Goal: Communication & Community: Answer question/provide support

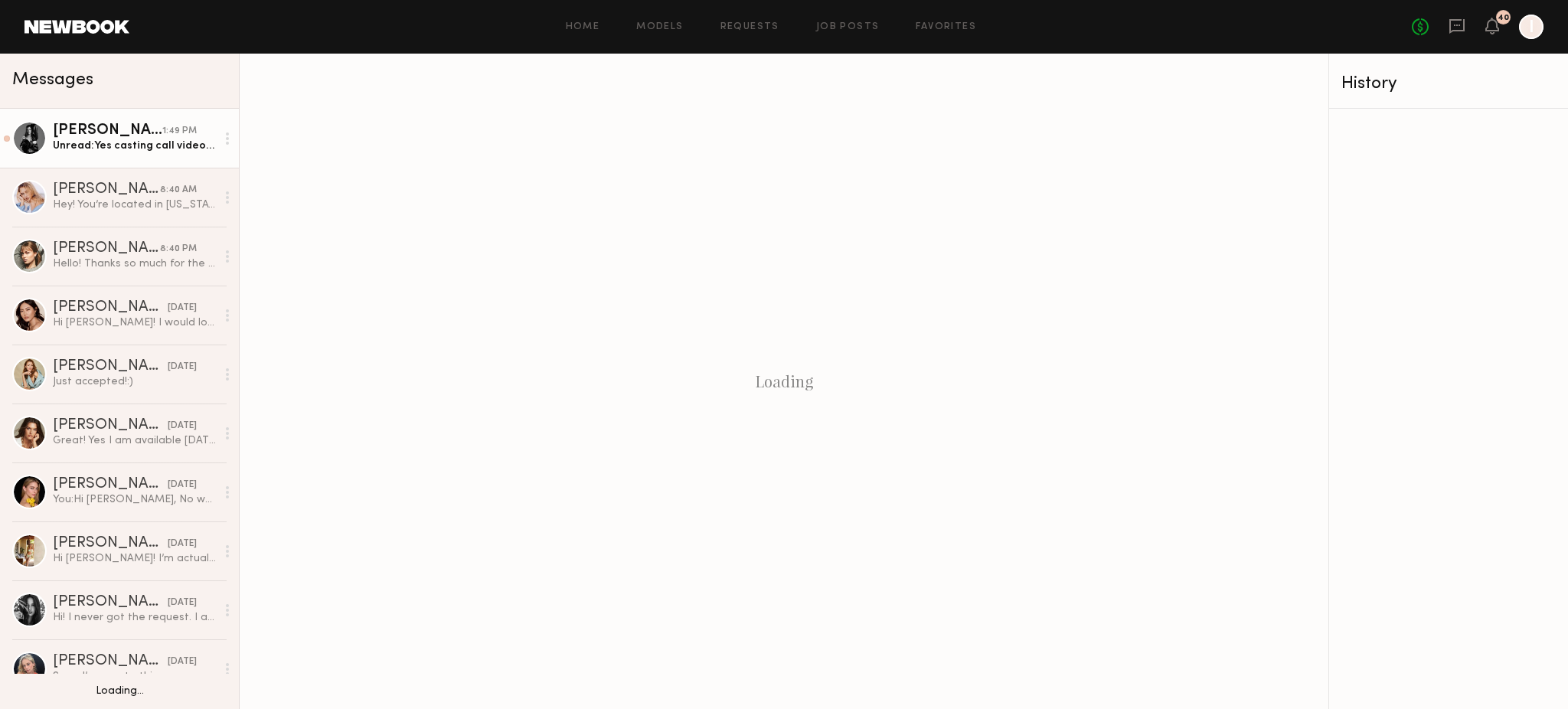
click at [67, 138] on div "[PERSON_NAME]" at bounding box center [108, 131] width 109 height 15
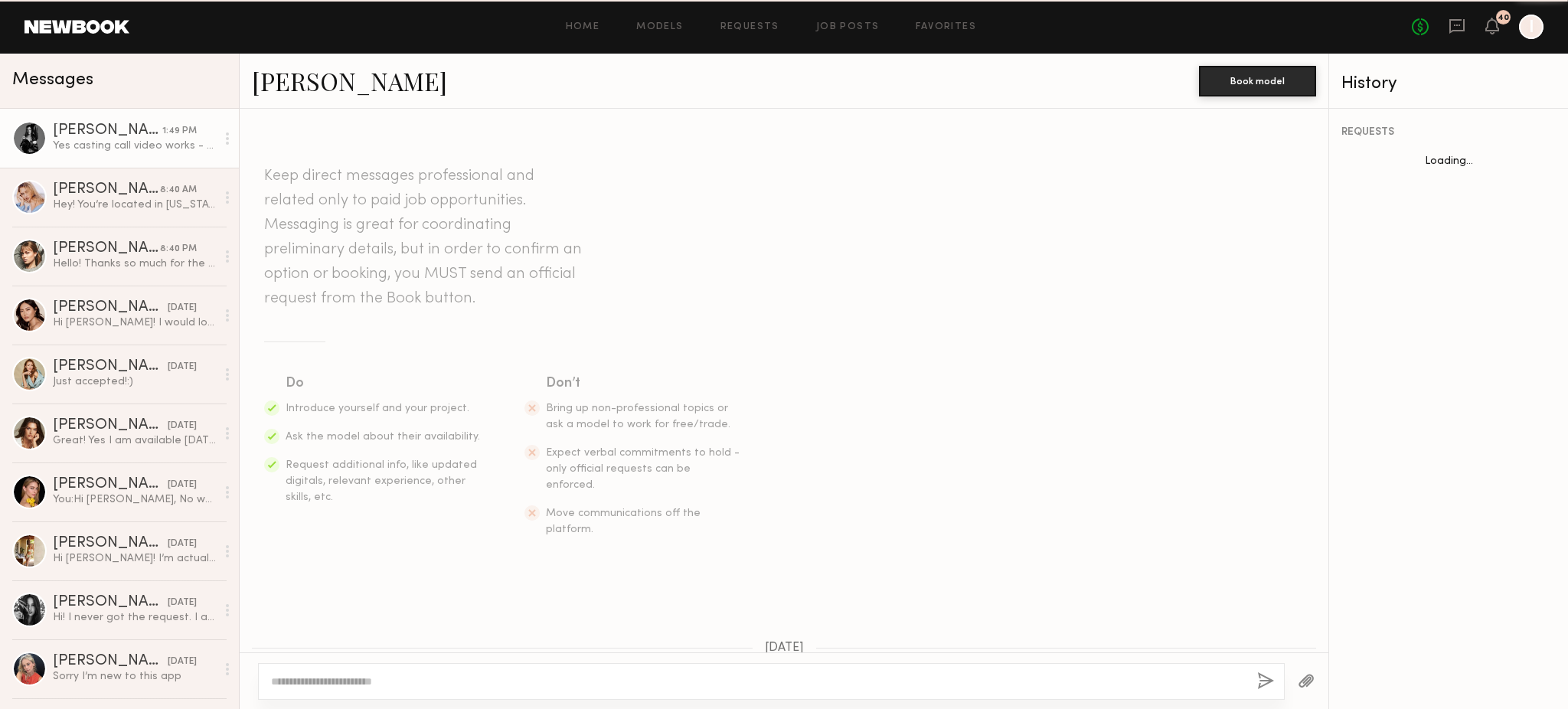
scroll to position [618, 0]
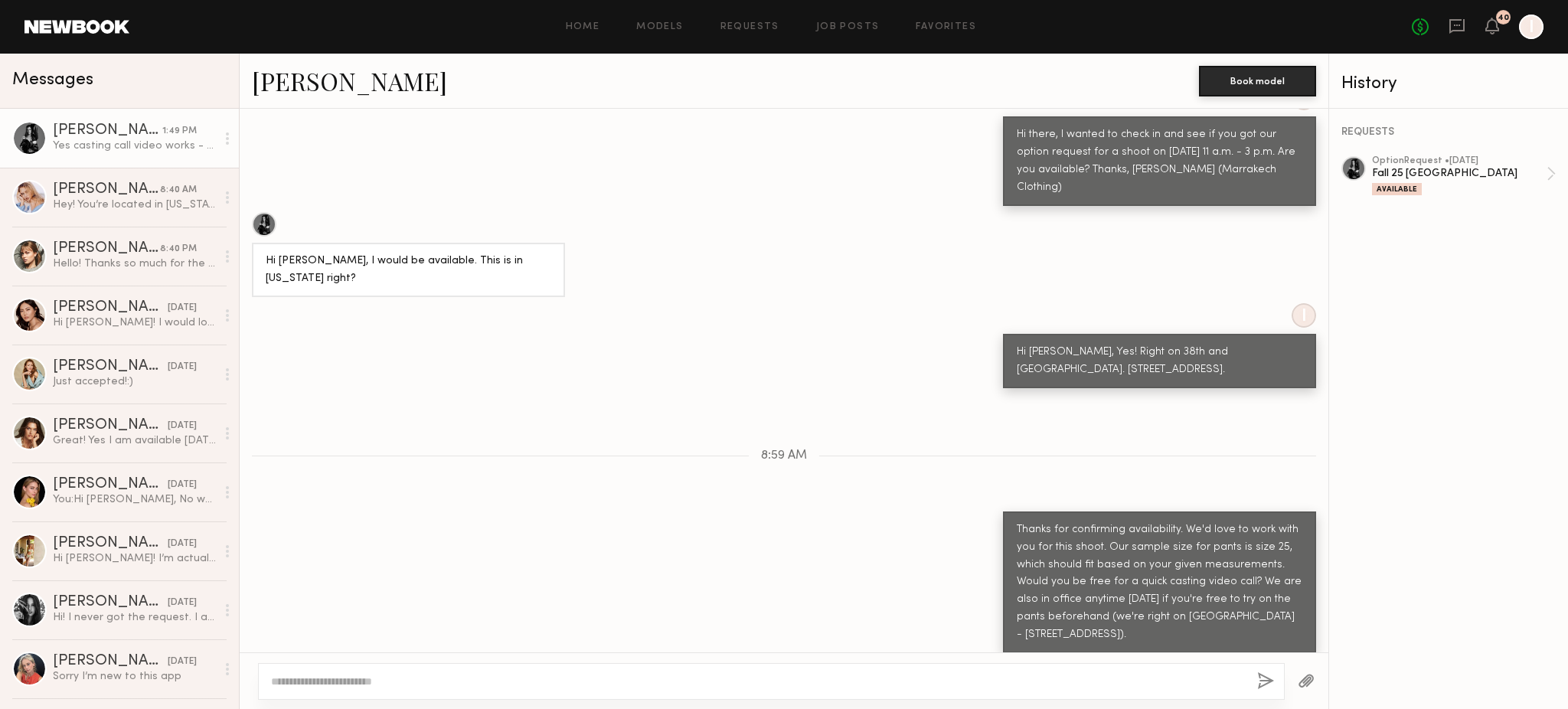
click at [472, 677] on textarea at bounding box center [757, 681] width 974 height 15
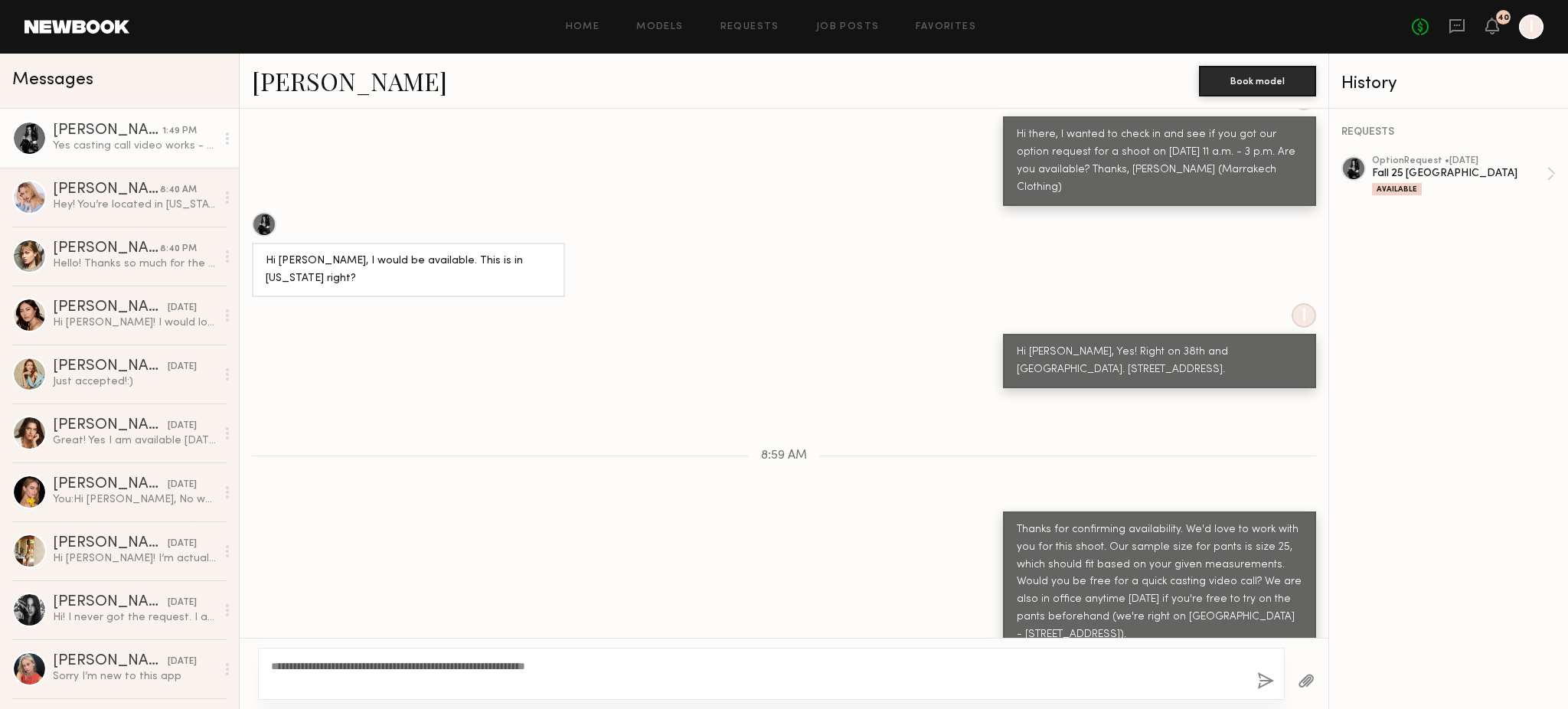
type textarea "**********"
click at [1270, 677] on button "button" at bounding box center [1265, 681] width 17 height 19
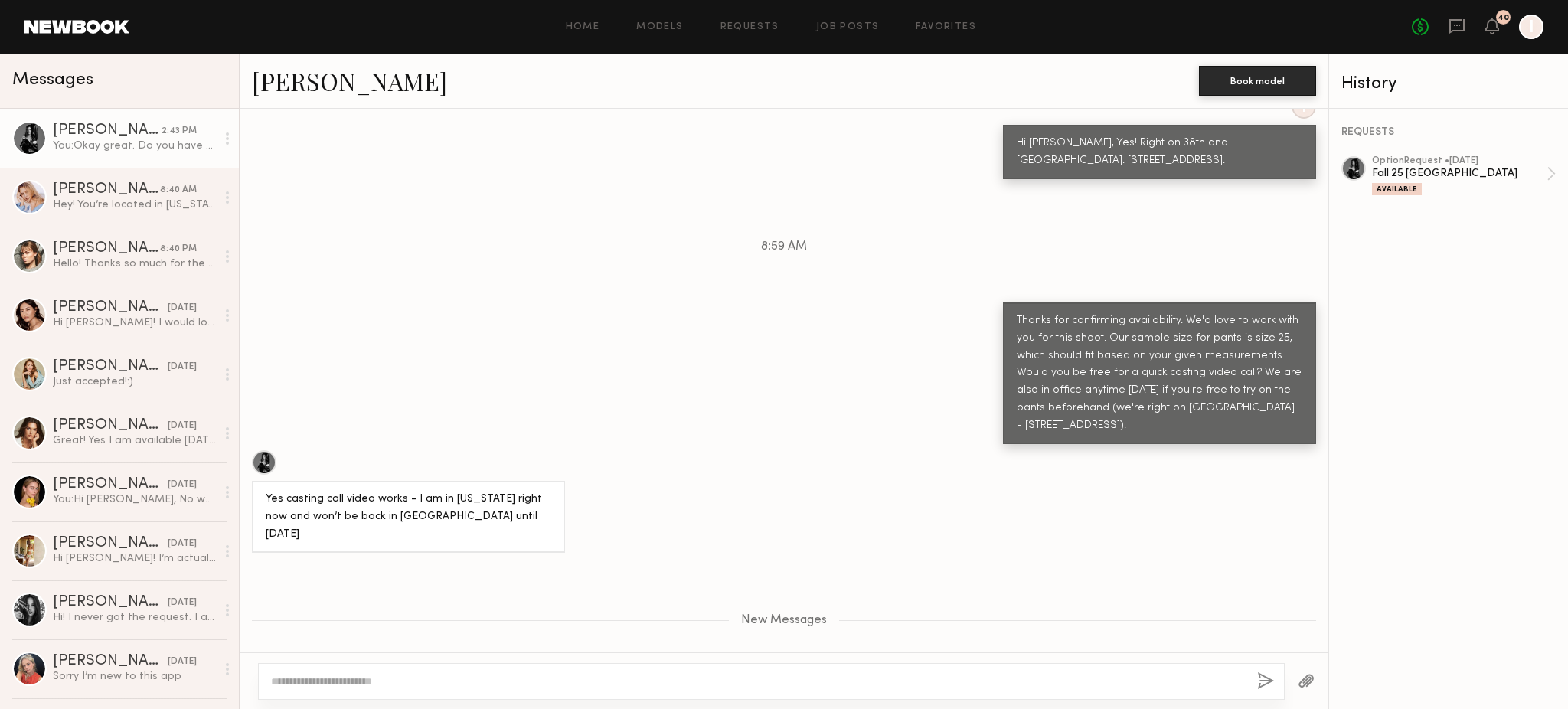
drag, startPoint x: 446, startPoint y: 449, endPoint x: 455, endPoint y: 442, distance: 11.4
click at [446, 491] on div "Yes casting call video works - I am in [US_STATE] right now and won’t be back i…" at bounding box center [408, 517] width 286 height 53
click at [508, 491] on div "Yes casting call video works - I am in [US_STATE] right now and won’t be back i…" at bounding box center [408, 517] width 286 height 53
click at [640, 450] on div "Yes casting call video works - I am in [US_STATE] right now and won’t be back i…" at bounding box center [784, 502] width 1089 height 103
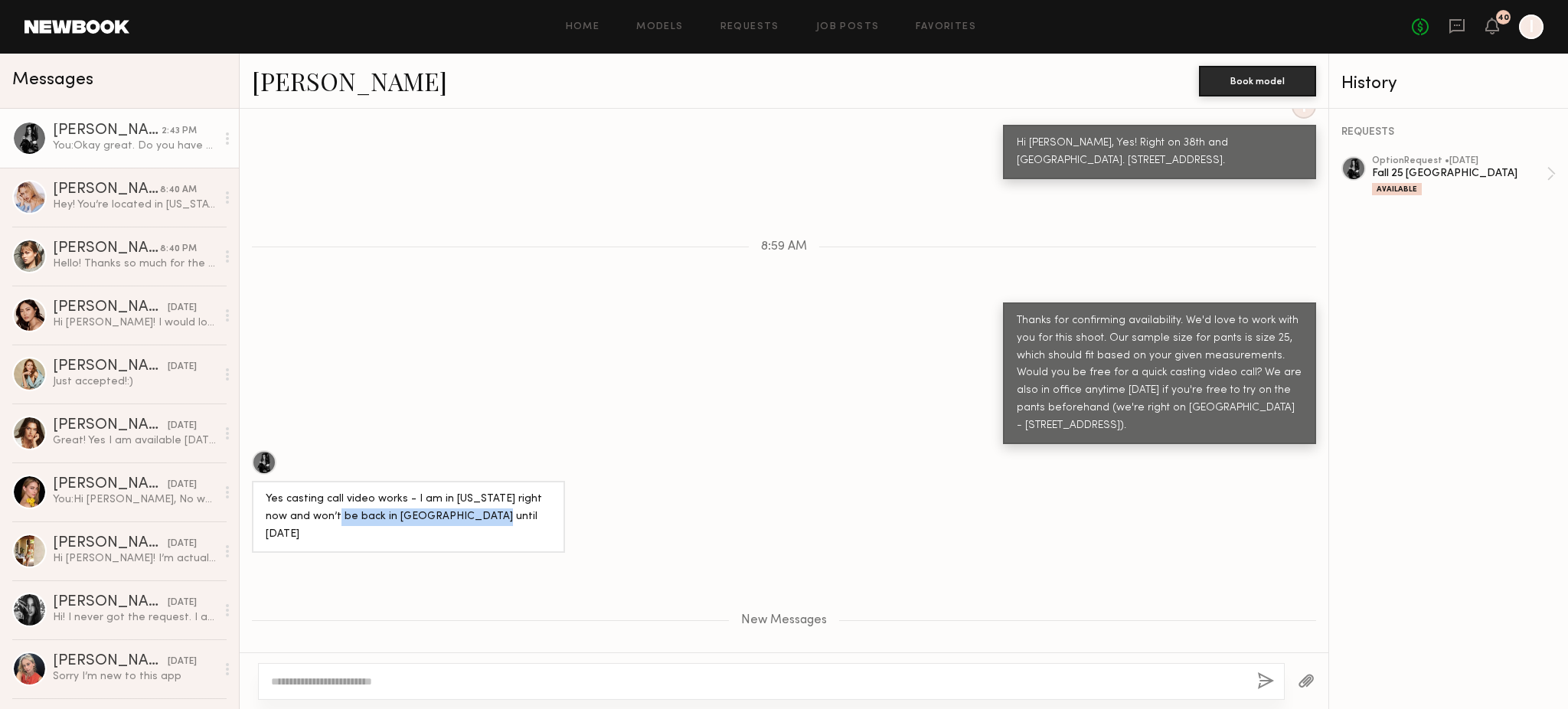
drag, startPoint x: 691, startPoint y: 450, endPoint x: 313, endPoint y: 462, distance: 378.2
click at [313, 462] on div "Keep direct messages professional and related only to paid job opportunities. M…" at bounding box center [784, 380] width 1089 height 544
click at [756, 559] on div "New Messages" at bounding box center [784, 617] width 1089 height 117
click at [949, 450] on div "Yes casting call video works - I am in [US_STATE] right now and won’t be back i…" at bounding box center [784, 502] width 1089 height 103
click at [101, 141] on div "You: Okay great. Do you have time [DATE] at 2 p.m. PST/5 p.m. NY Time?" at bounding box center [135, 146] width 163 height 14
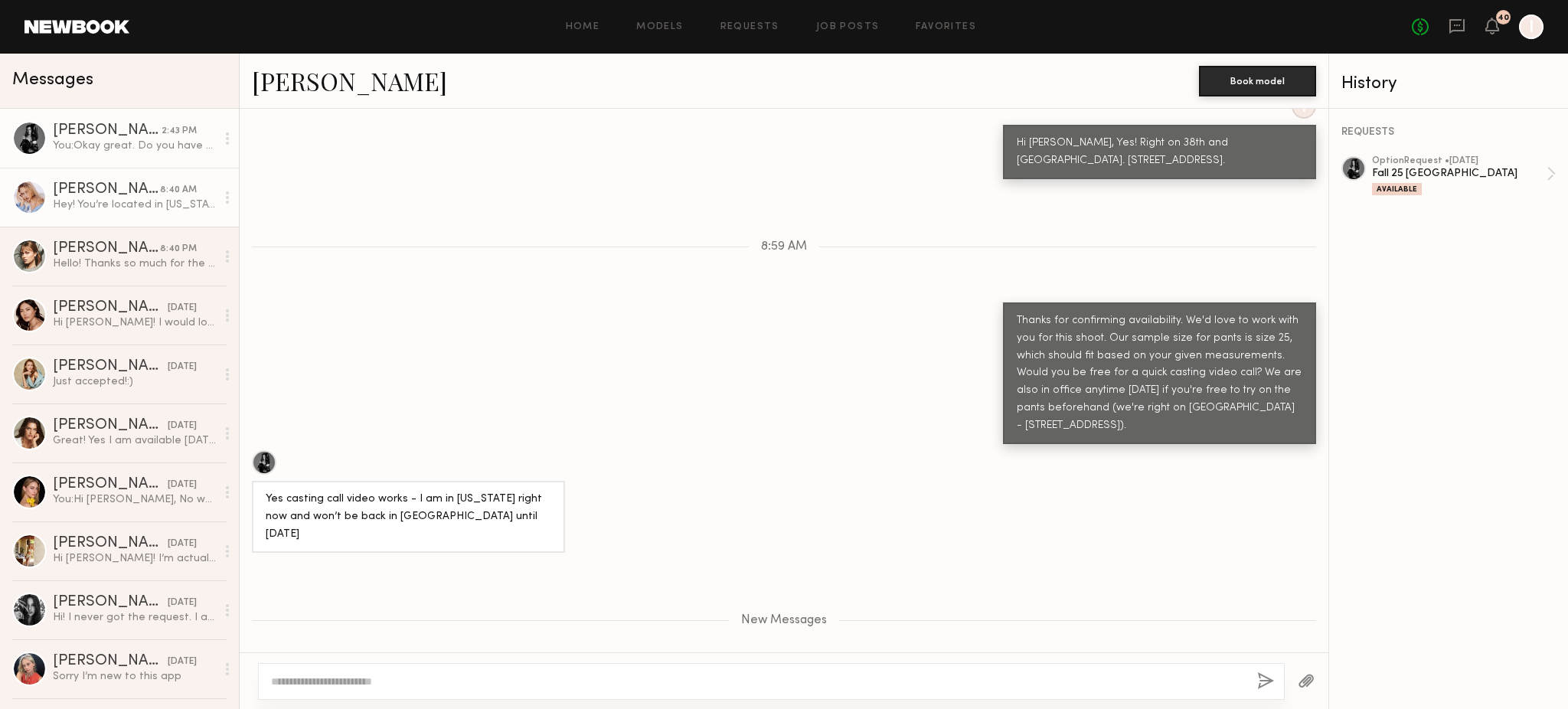
click at [101, 210] on div "Hey! You’re located in [US_STATE] right? I’m free but would need to know soon. …" at bounding box center [135, 205] width 163 height 14
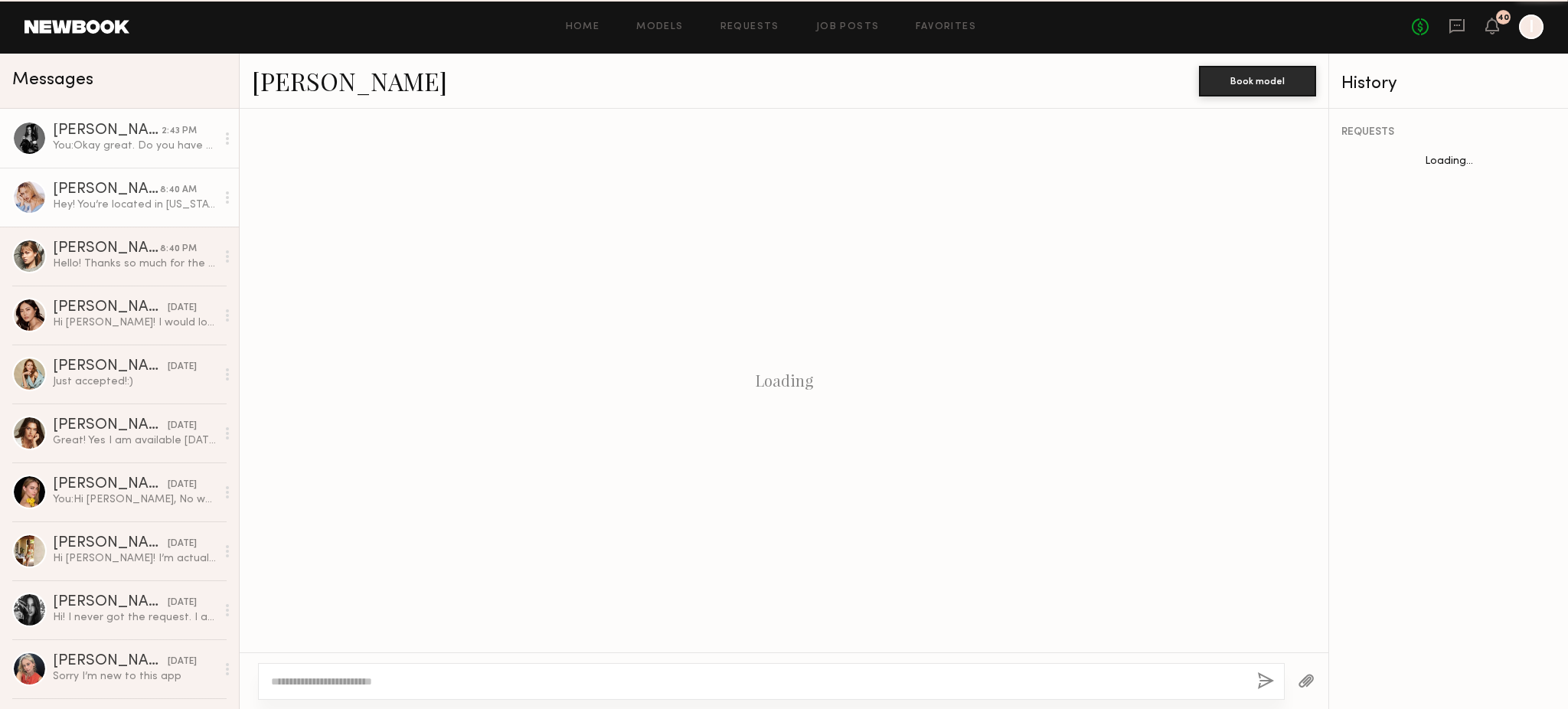
scroll to position [309, 0]
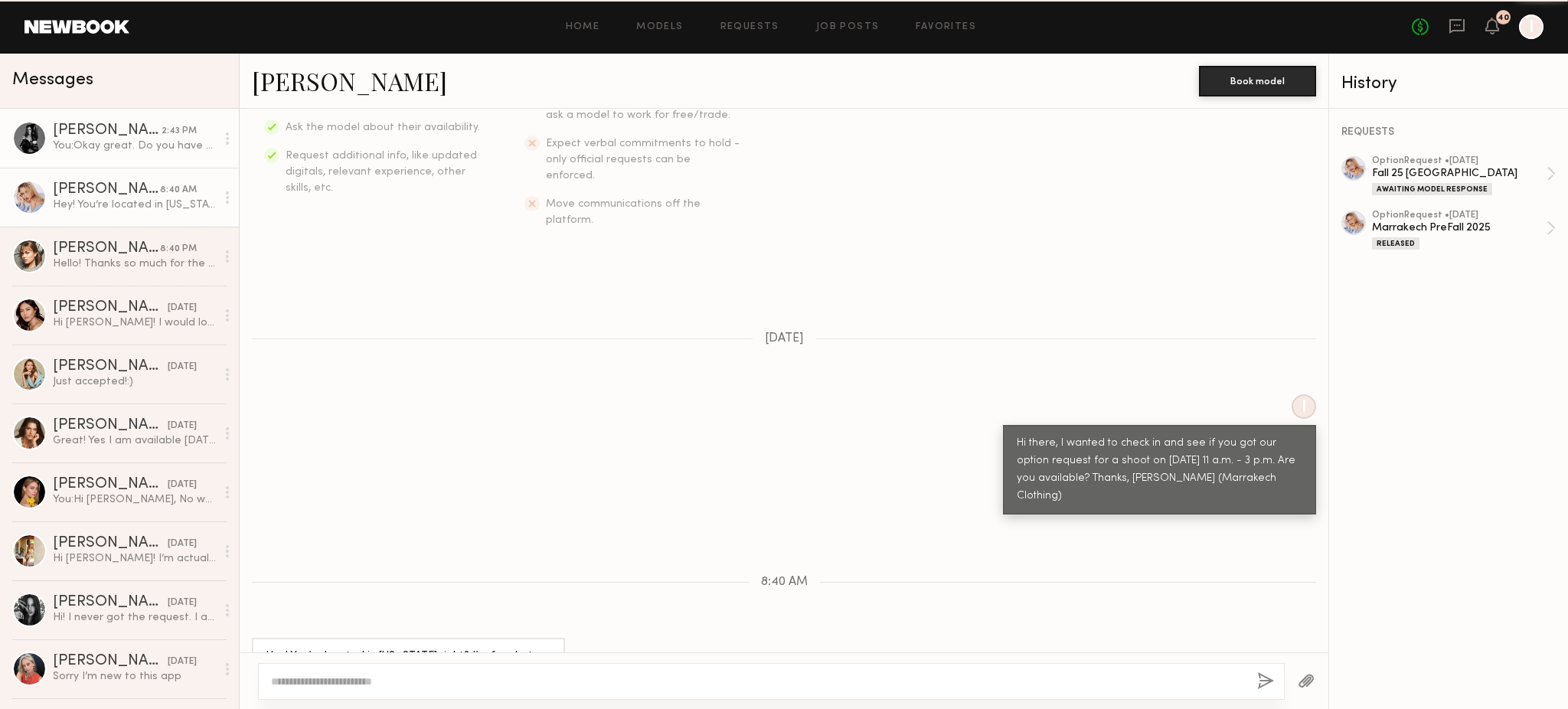
click at [128, 135] on div "[PERSON_NAME]" at bounding box center [107, 131] width 108 height 15
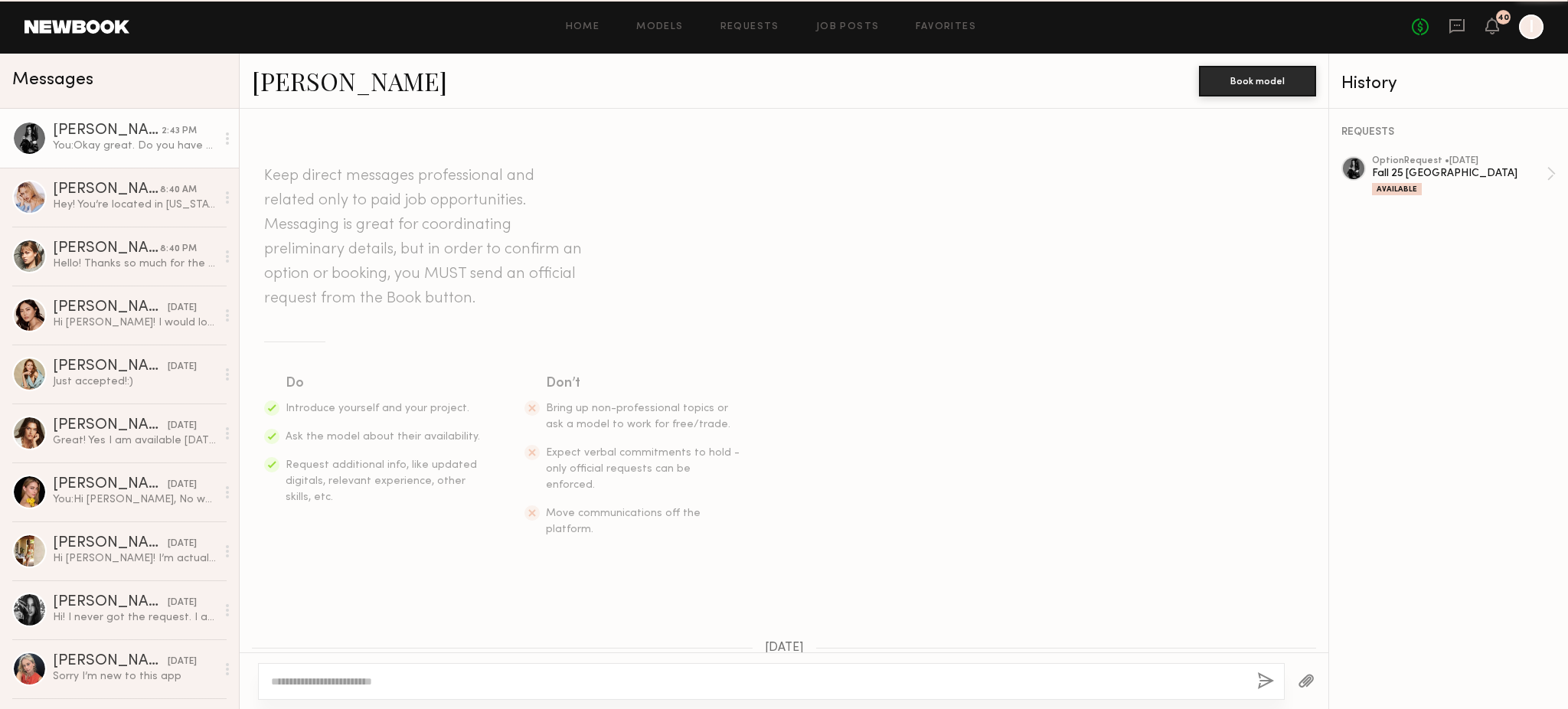
scroll to position [707, 0]
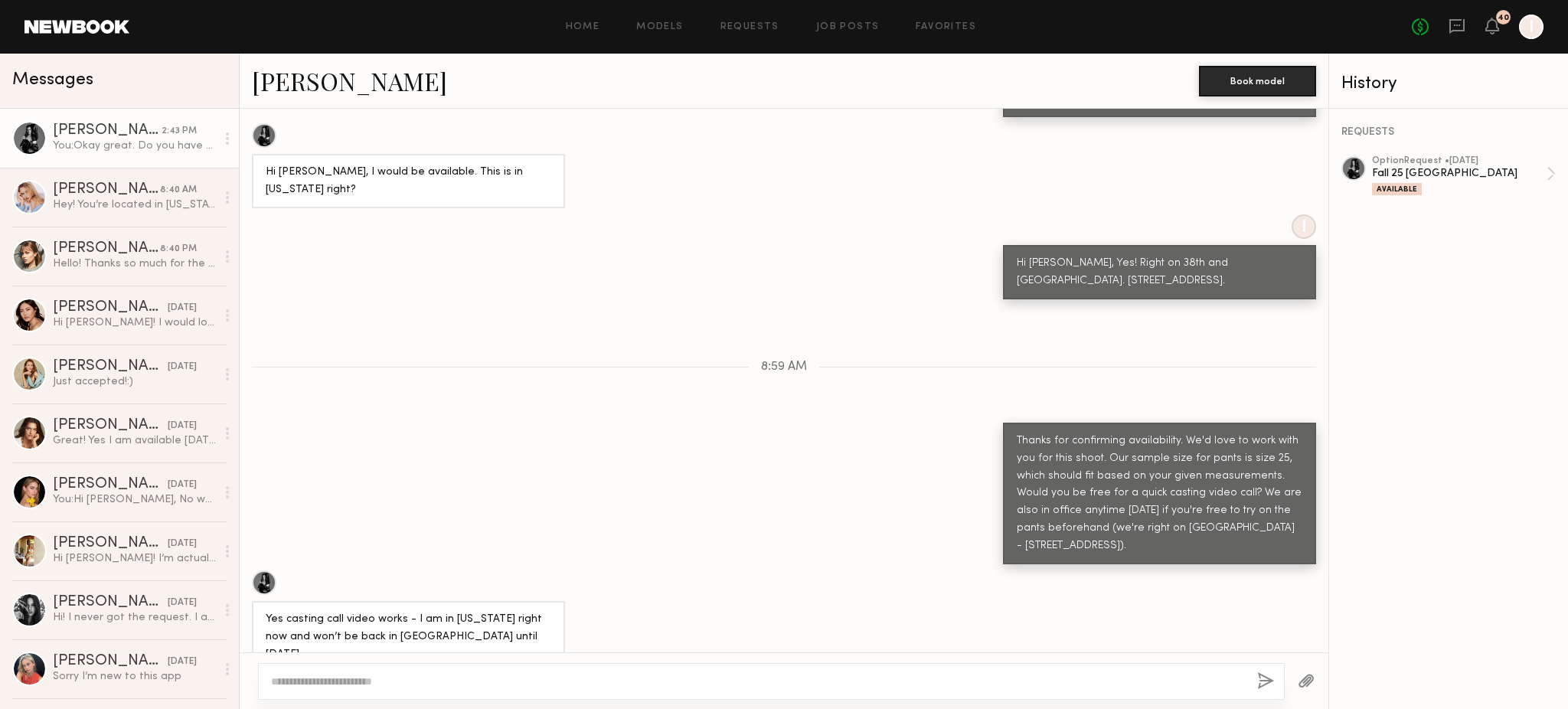
click at [161, 138] on div "2:43 PM" at bounding box center [179, 131] width 35 height 14
click at [454, 611] on div "Yes casting call video works - I am in [US_STATE] right now and won’t be back i…" at bounding box center [408, 637] width 286 height 53
click at [679, 423] on div "Thanks for confirming availability. We'd love to work with you for this shoot. …" at bounding box center [784, 494] width 1089 height 142
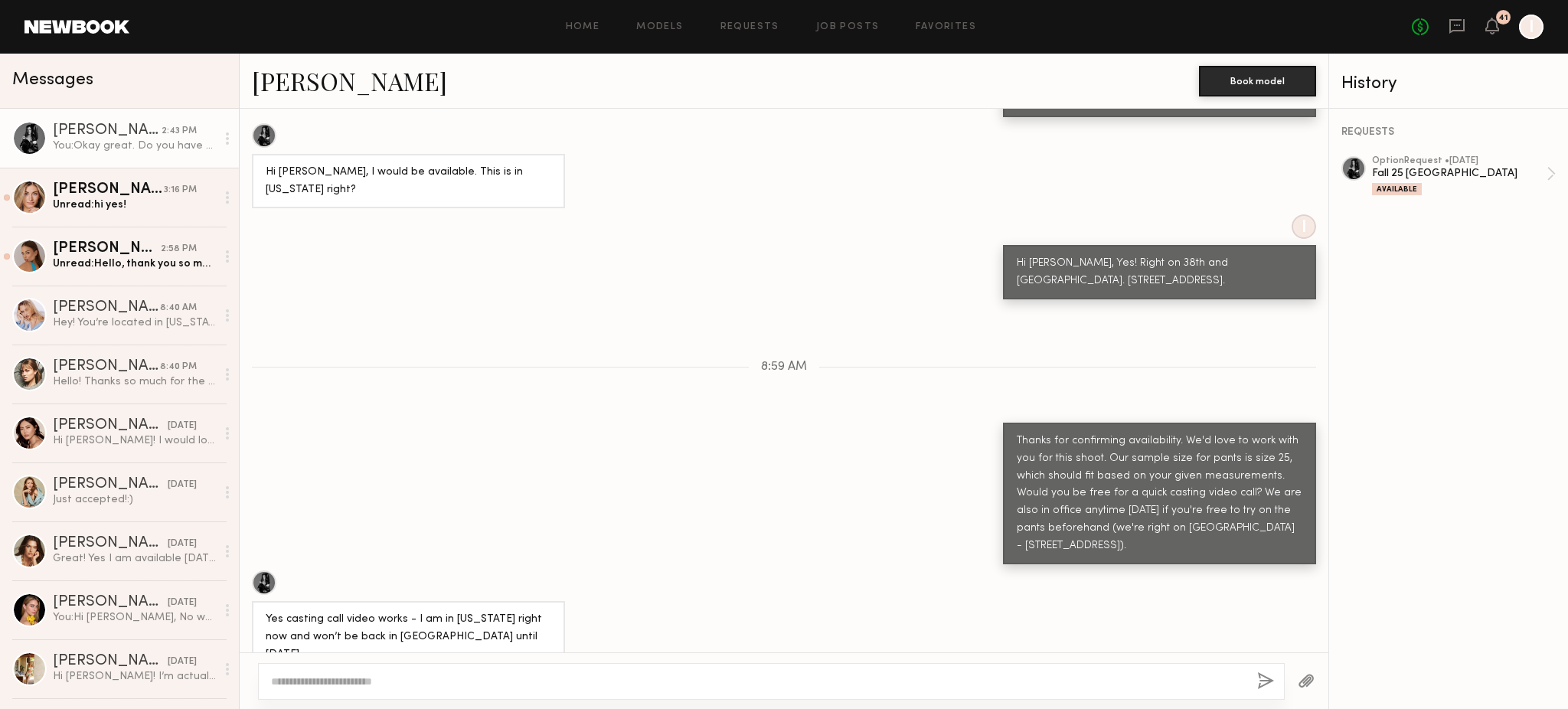
drag, startPoint x: 800, startPoint y: 362, endPoint x: 813, endPoint y: 362, distance: 13.0
click at [800, 423] on div "Thanks for confirming availability. We'd love to work with you for this shoot. …" at bounding box center [784, 494] width 1089 height 142
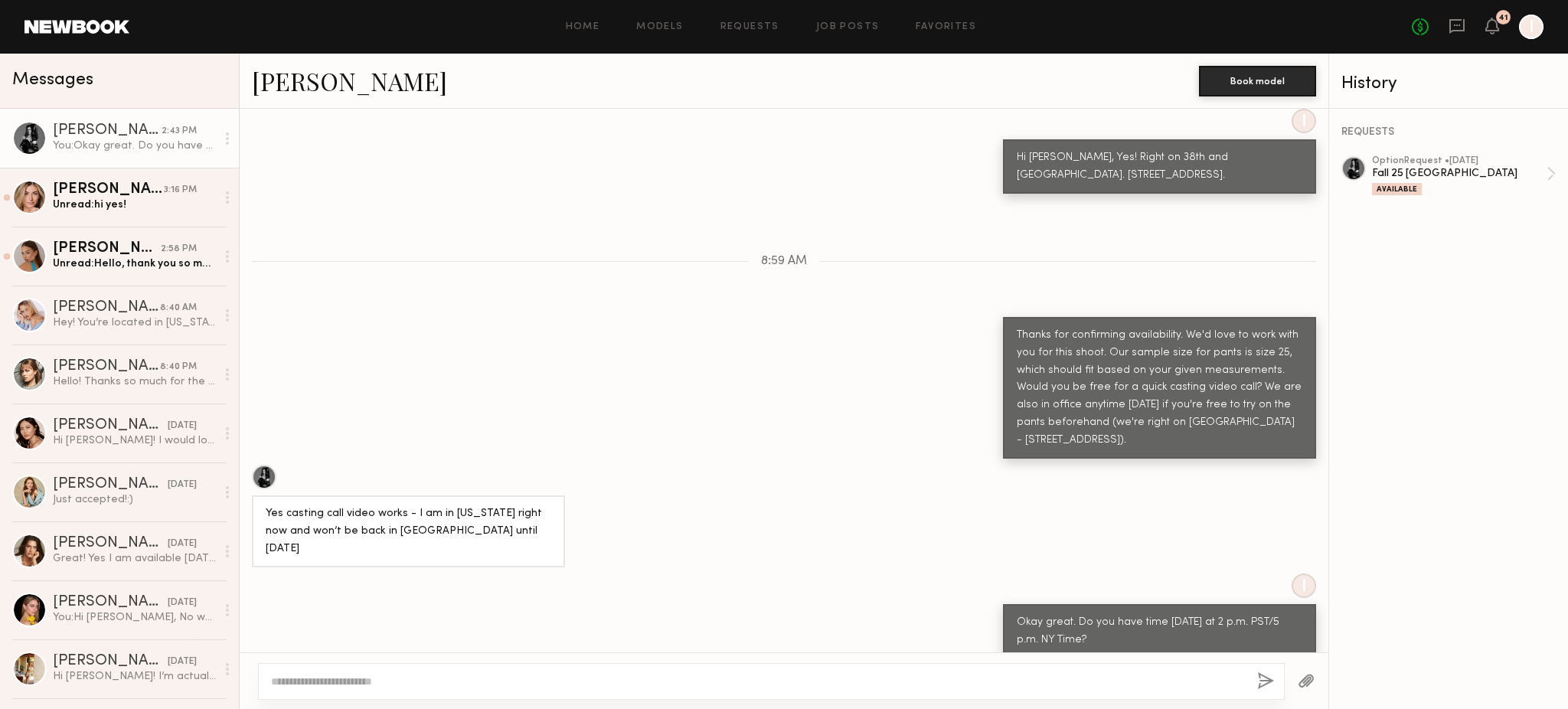
scroll to position [851, 0]
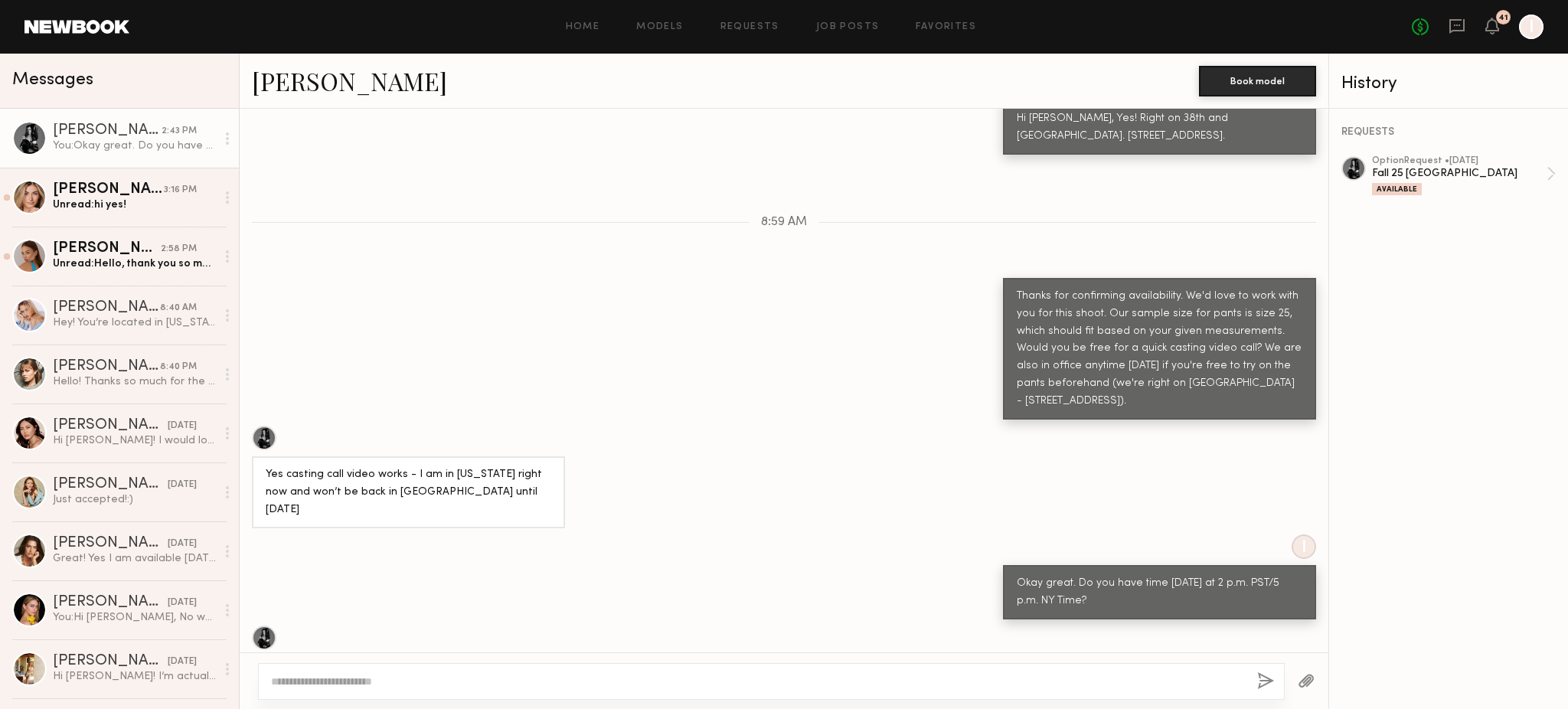
click at [444, 673] on textarea at bounding box center [757, 681] width 974 height 15
drag, startPoint x: 458, startPoint y: 620, endPoint x: 318, endPoint y: 621, distance: 140.0
click at [318, 699] on div "My email is [EMAIL_ADDRESS][DOMAIN_NAME]" at bounding box center [387, 717] width 271 height 36
copy div "[EMAIL_ADDRESS][DOMAIN_NAME]"
click at [1231, 625] on div "Yes!" at bounding box center [784, 658] width 1089 height 67
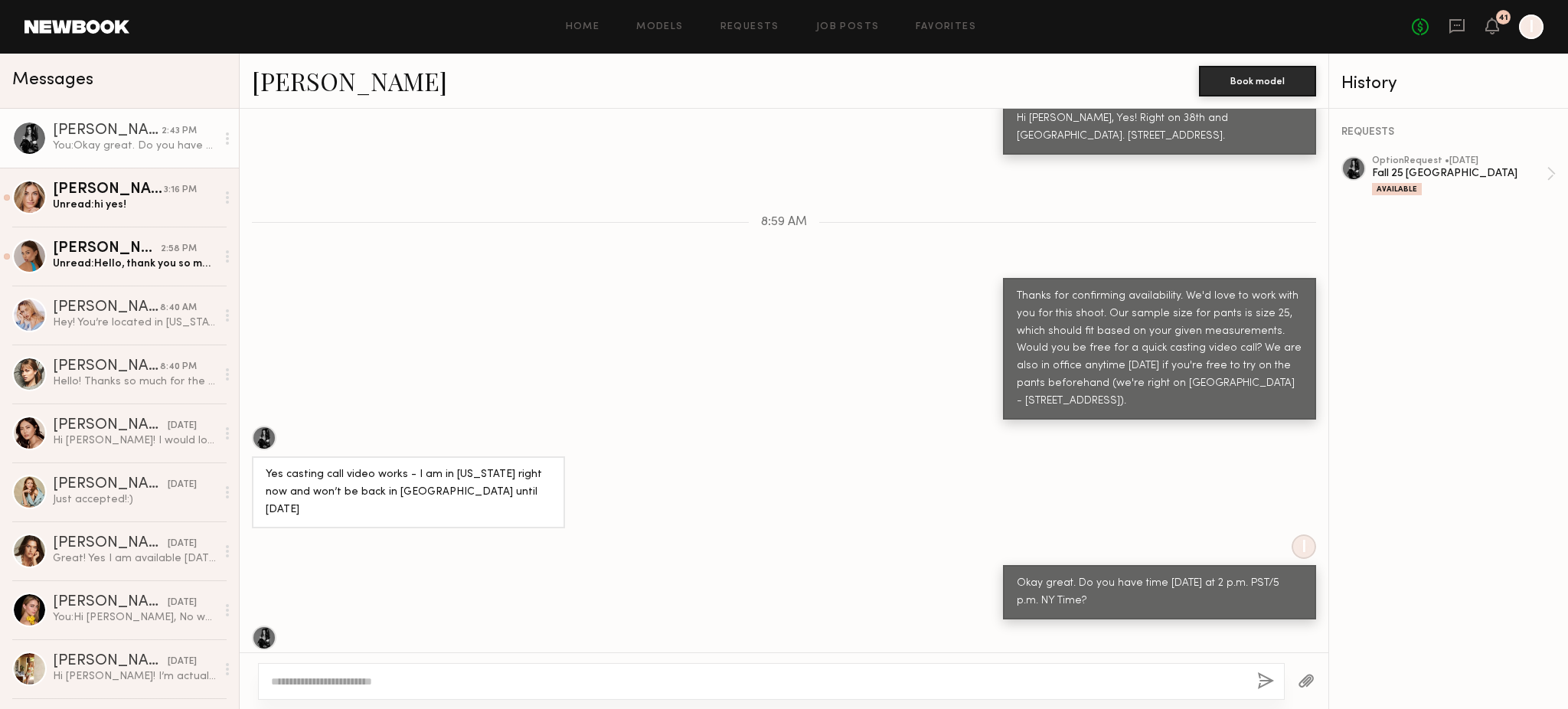
drag, startPoint x: 450, startPoint y: 625, endPoint x: 319, endPoint y: 620, distance: 131.1
click at [319, 708] on div "My email is [EMAIL_ADDRESS][DOMAIN_NAME]" at bounding box center [388, 718] width 245 height 17
copy div "[EMAIL_ADDRESS][DOMAIN_NAME]"
click at [833, 534] on div "I Okay great. Do you have time [DATE] at 2 p.m. PST/5 p.m. NY Time?" at bounding box center [784, 576] width 1089 height 85
click at [794, 679] on textarea at bounding box center [757, 681] width 974 height 15
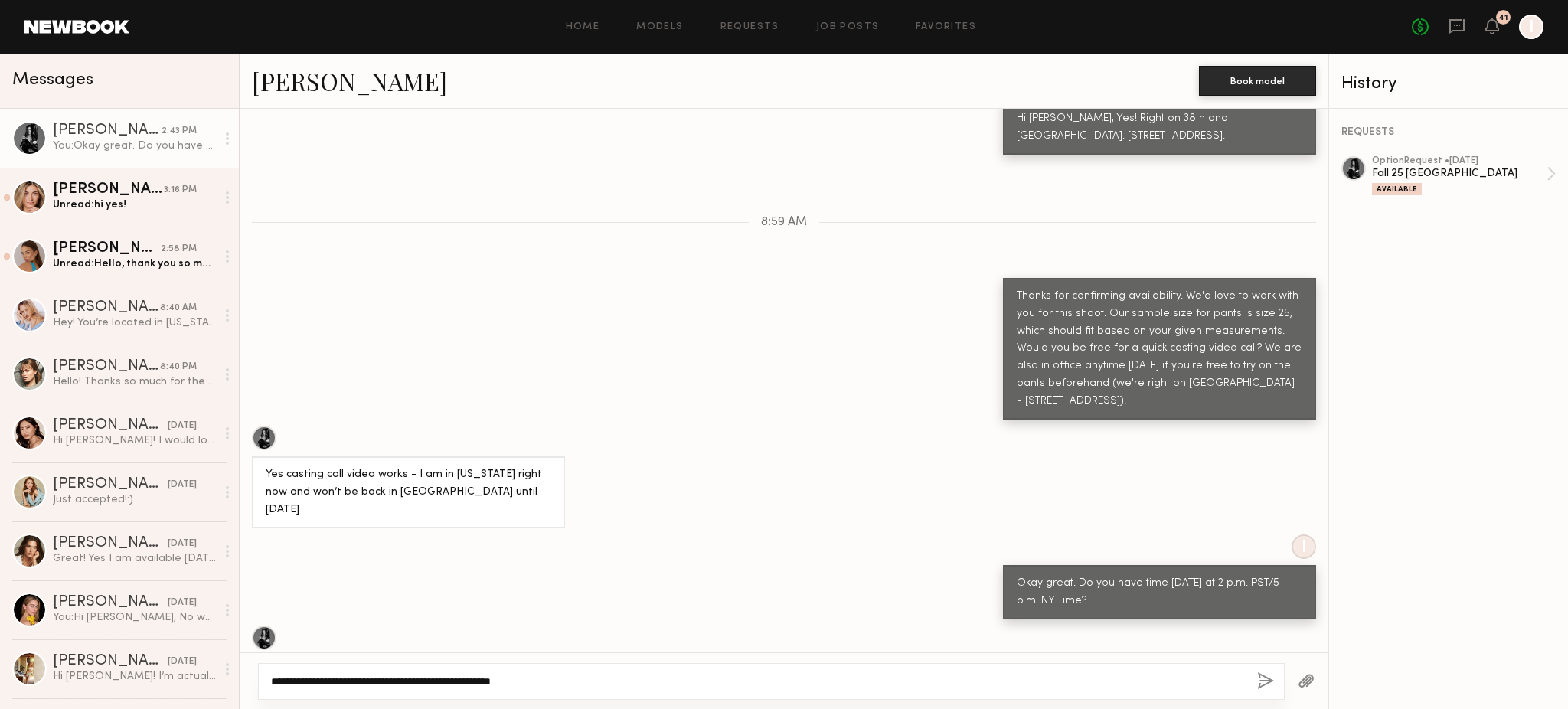
paste textarea "**********"
click at [1011, 687] on textarea "**********" at bounding box center [757, 681] width 974 height 15
paste textarea "**********"
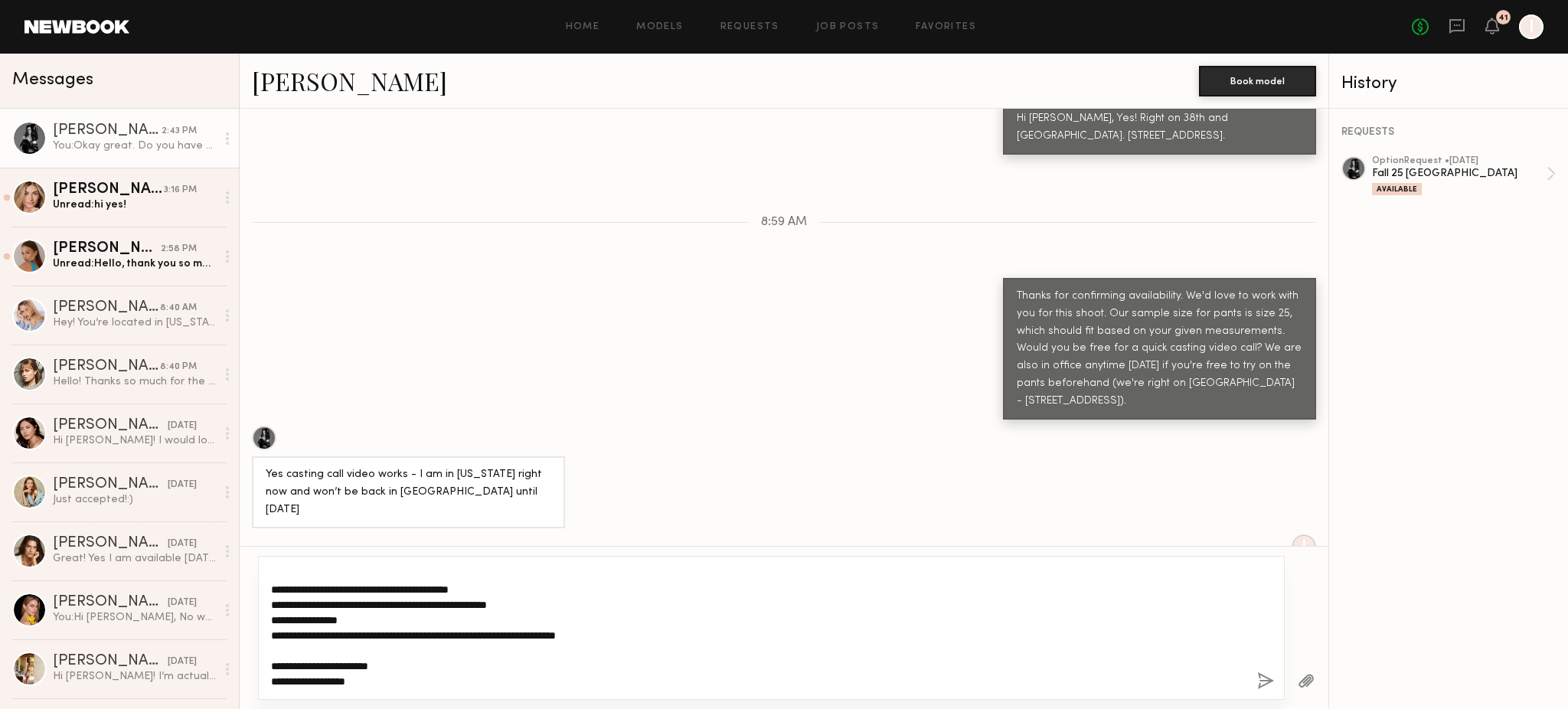
scroll to position [59, 0]
type textarea "**********"
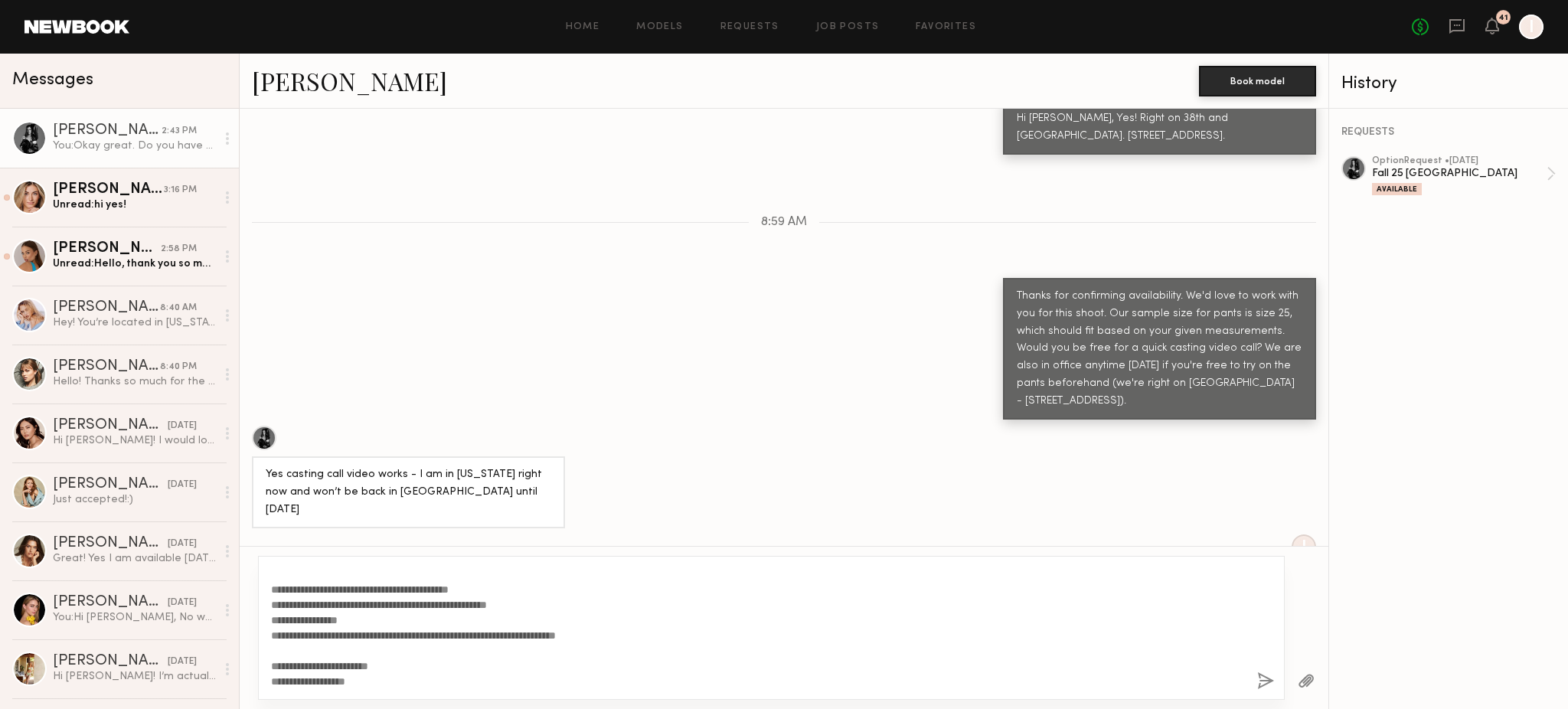
click at [1264, 674] on button "button" at bounding box center [1265, 681] width 17 height 19
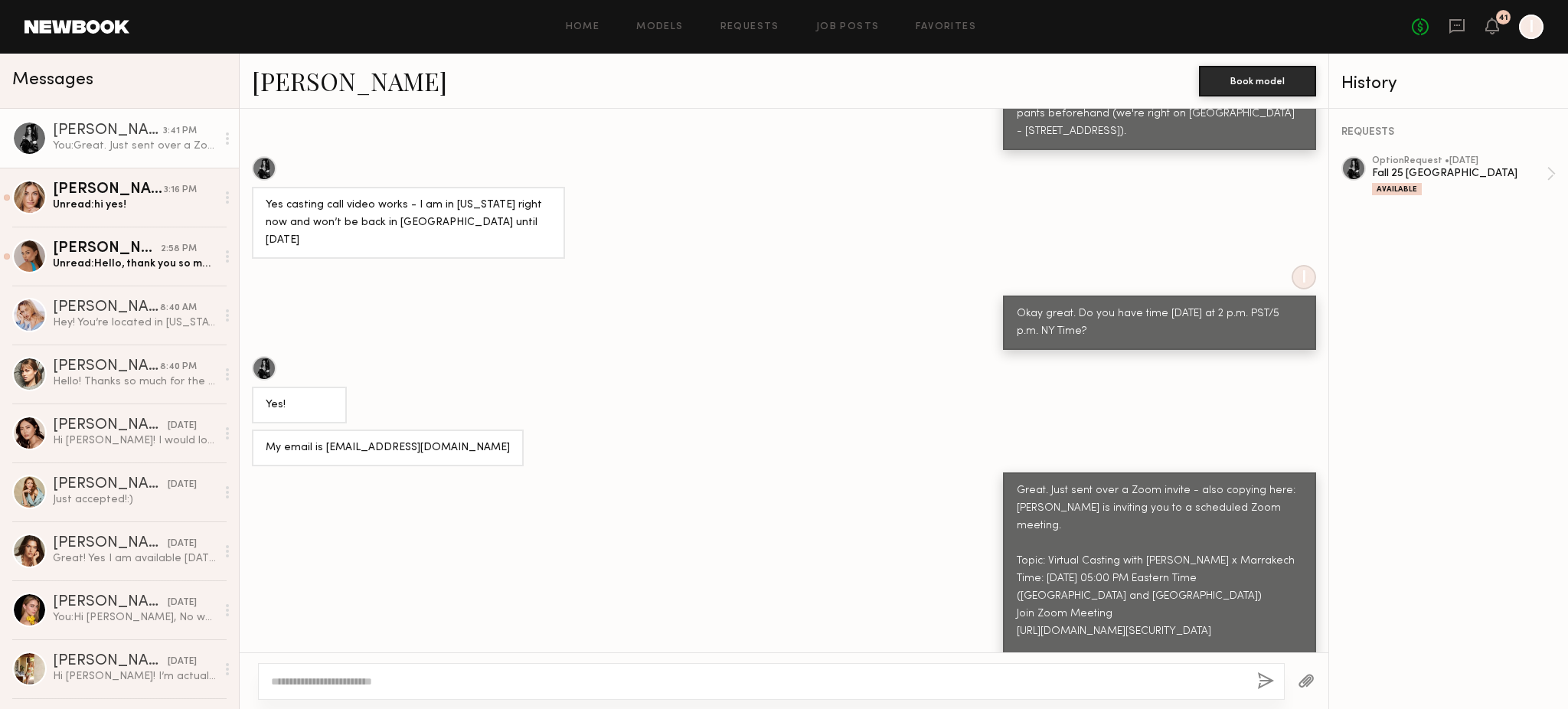
scroll to position [1086, 0]
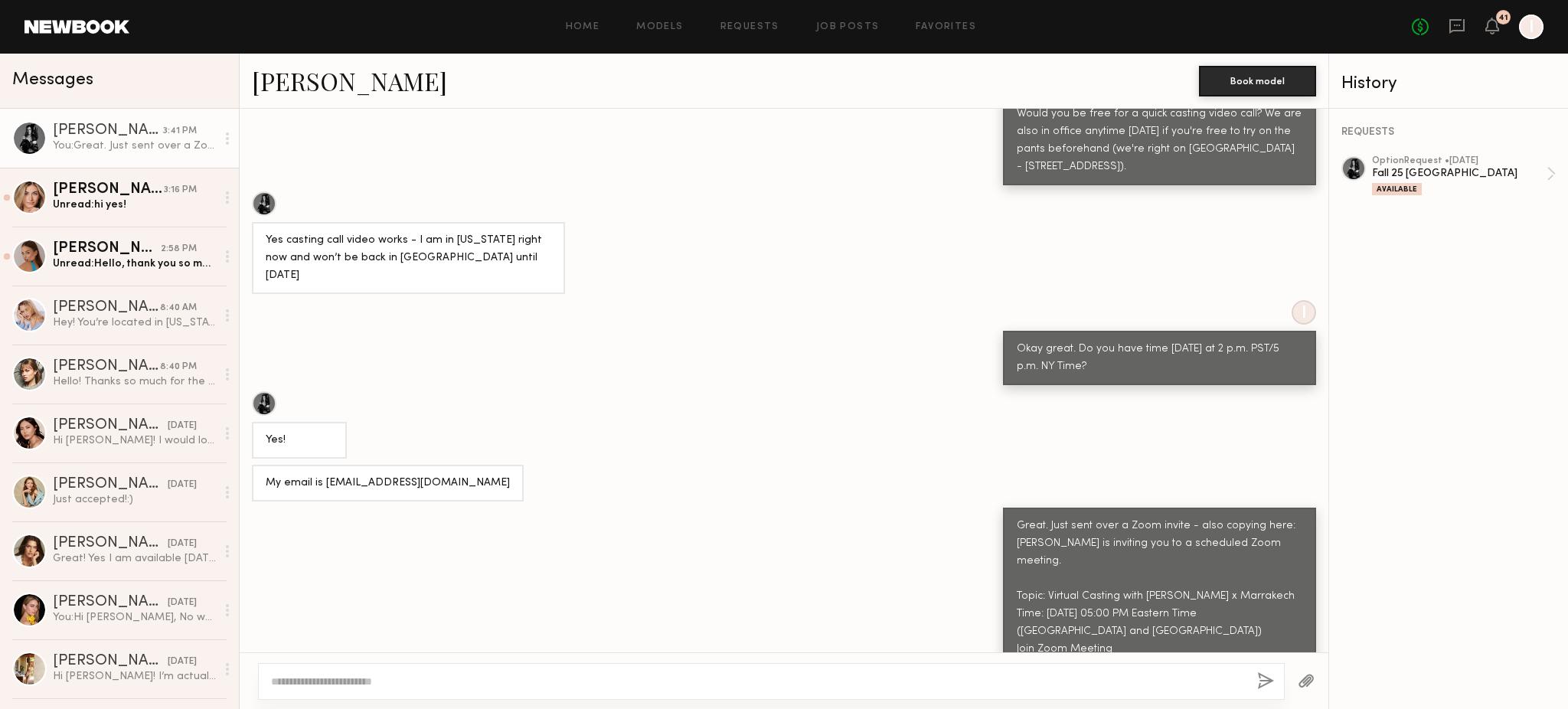
click at [780, 300] on div "I Okay great. Do you have time [DATE] at 2 p.m. PST/5 p.m. NY Time?" at bounding box center [784, 342] width 1089 height 85
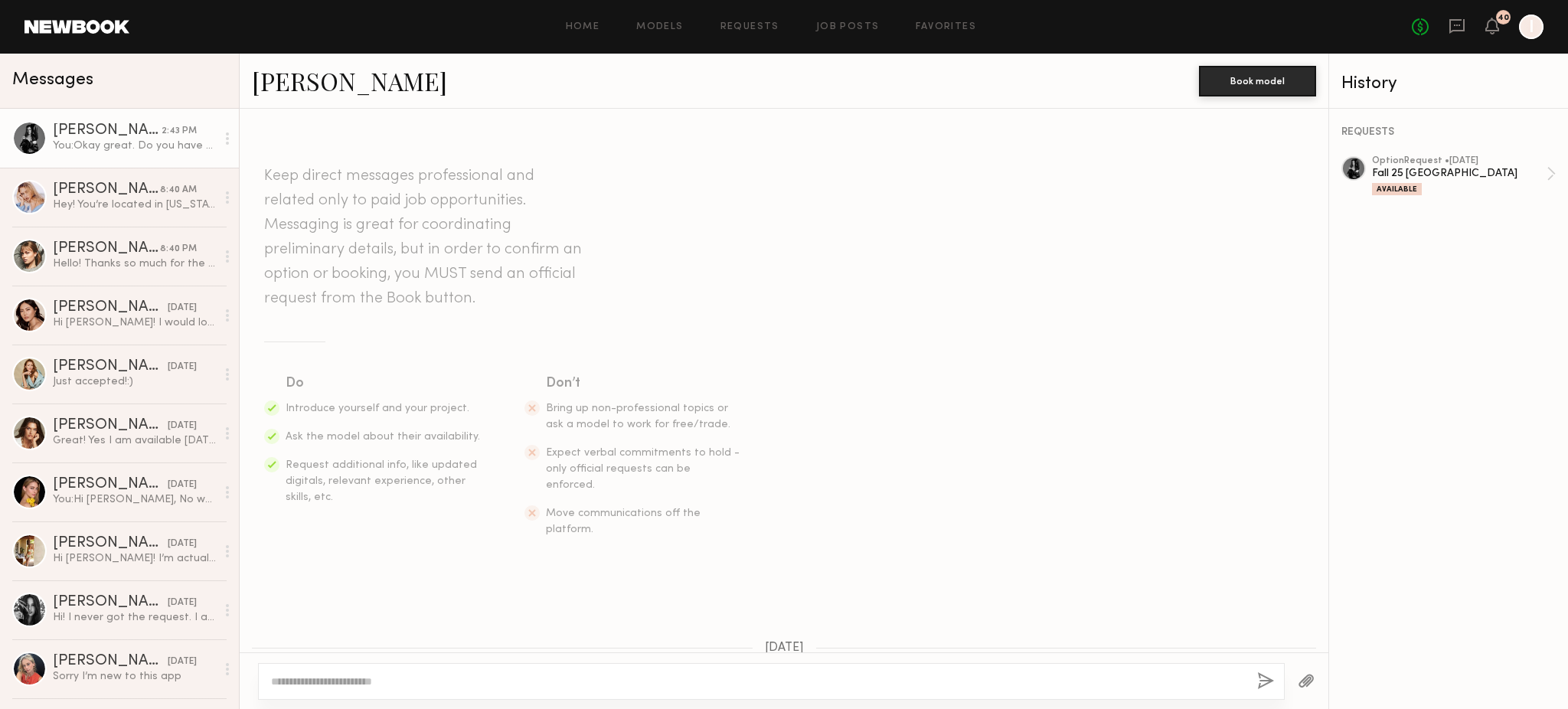
scroll to position [827, 0]
